Goal: Find specific page/section: Find specific page/section

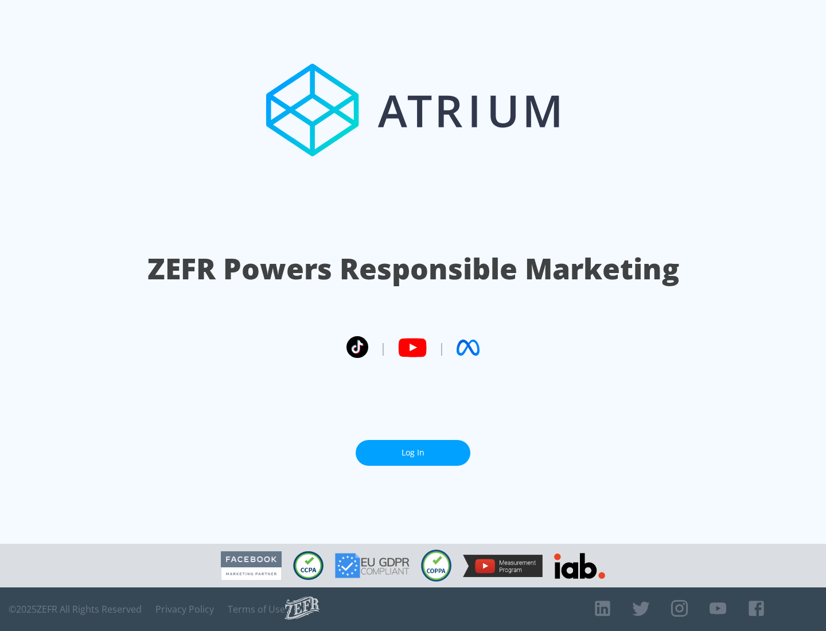
click at [413, 448] on link "Log In" at bounding box center [413, 453] width 115 height 26
